Goal: Task Accomplishment & Management: Complete application form

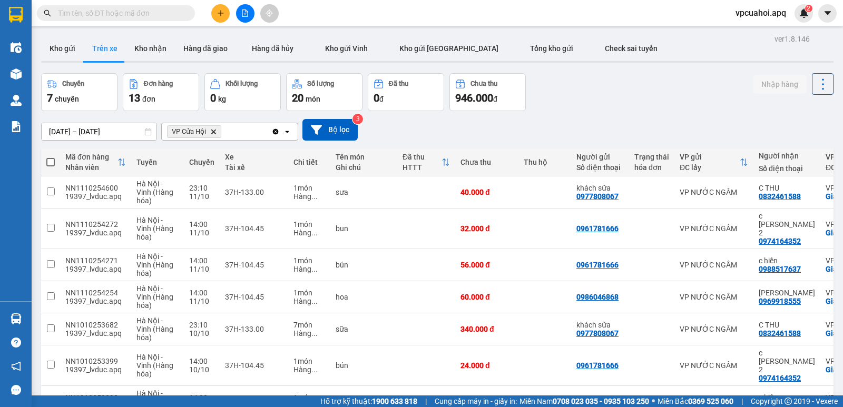
click at [111, 49] on button "Trên xe" at bounding box center [105, 48] width 42 height 25
click at [796, 261] on icon at bounding box center [799, 264] width 7 height 7
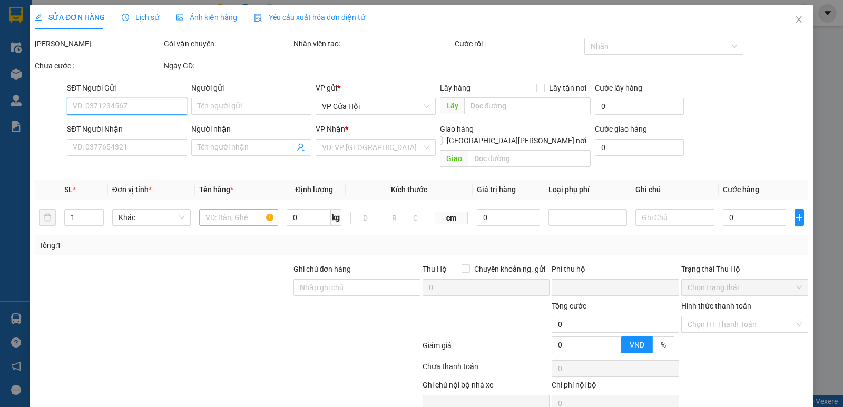
type input "0961781666"
type input "0988517637"
type input "c hiền"
checkbox input "true"
type input "vp"
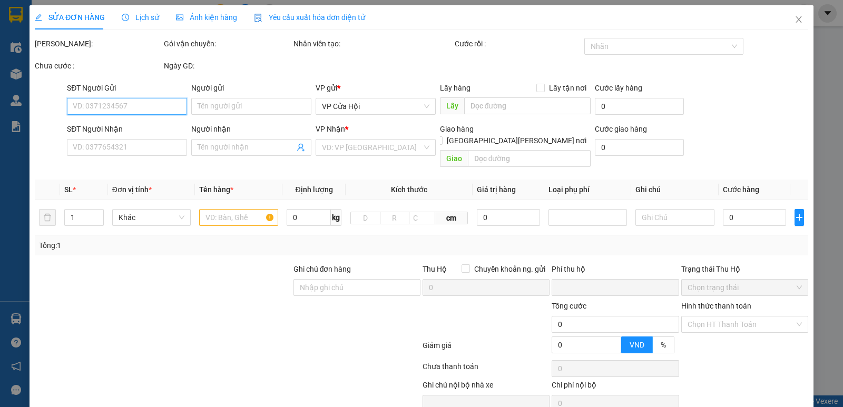
type input "0"
type input "56.000"
type input "20"
type input "56.000"
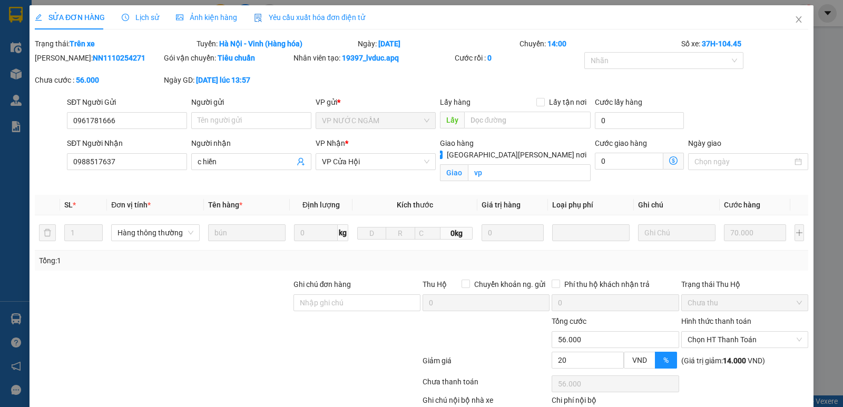
click at [357, 350] on div at bounding box center [356, 334] width 129 height 37
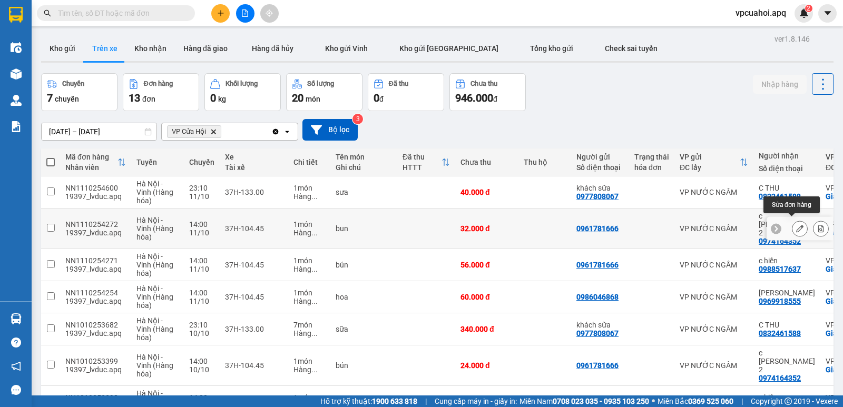
click at [796, 225] on icon at bounding box center [799, 228] width 7 height 7
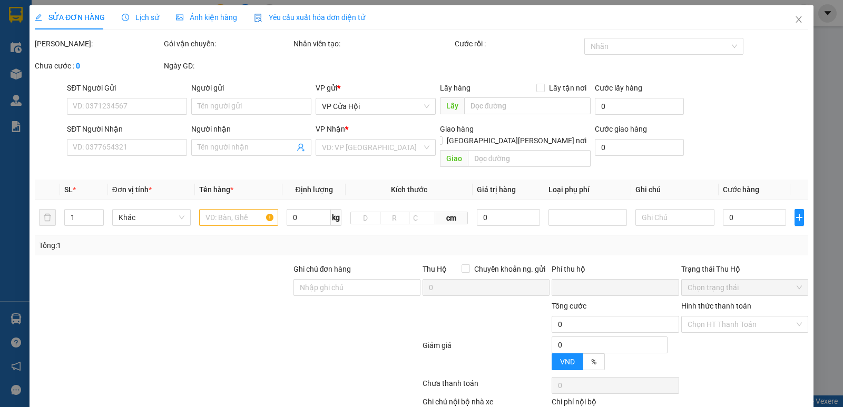
type input "0961781666"
type input "0974164352"
type input "c [PERSON_NAME] 2"
checkbox input "true"
type input "vp"
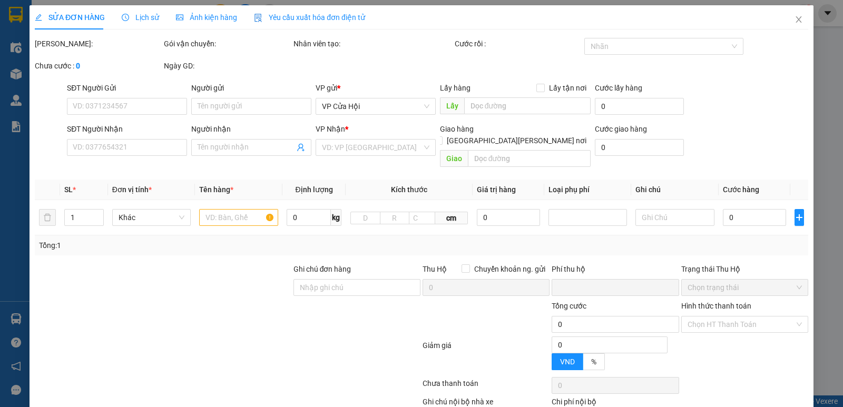
type input "0"
type input "32.000"
type input "20"
type input "32.000"
